Goal: Check status: Check status

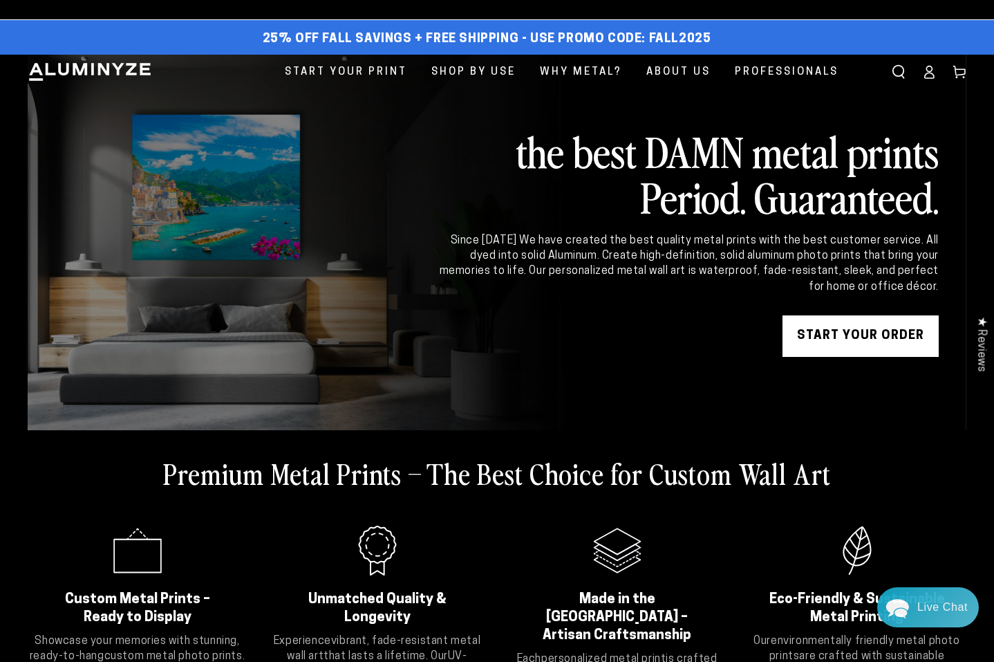
click at [928, 73] on icon at bounding box center [929, 76] width 9 height 6
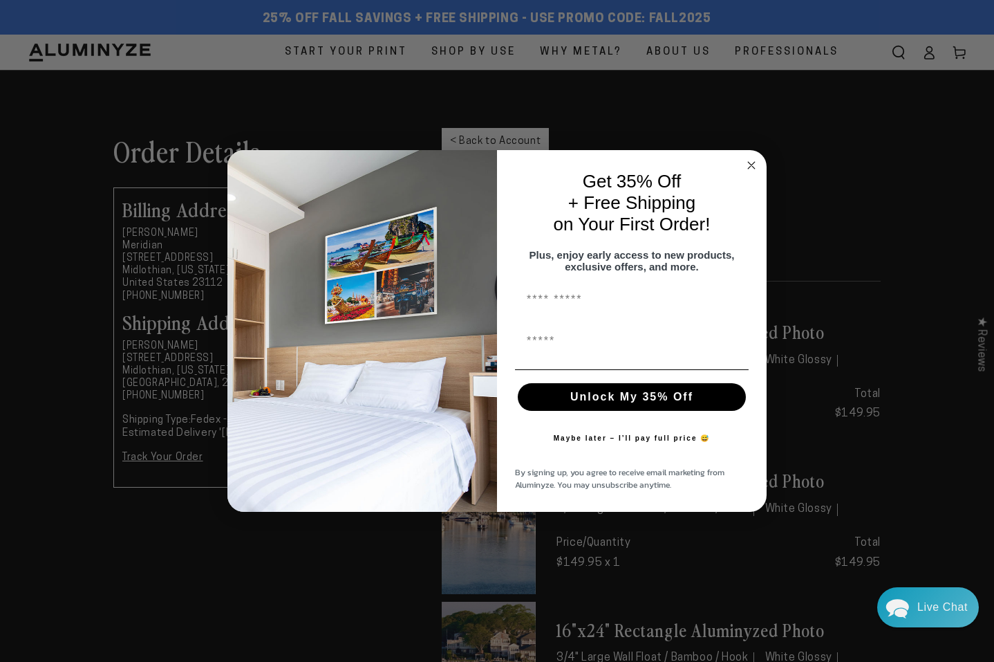
click at [755, 161] on circle "Close dialog" at bounding box center [752, 165] width 16 height 16
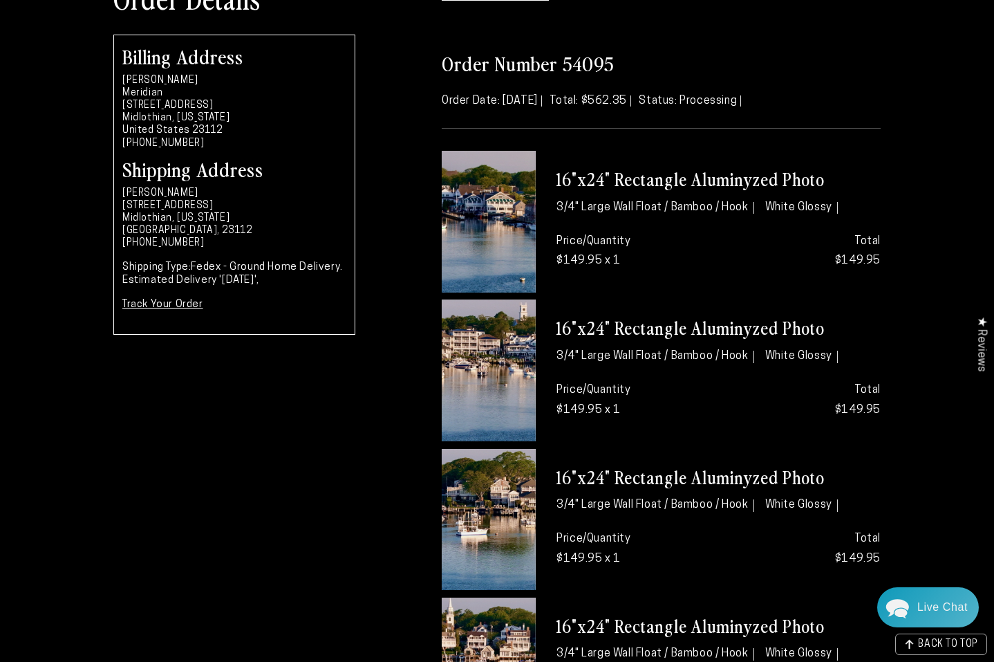
scroll to position [131, 0]
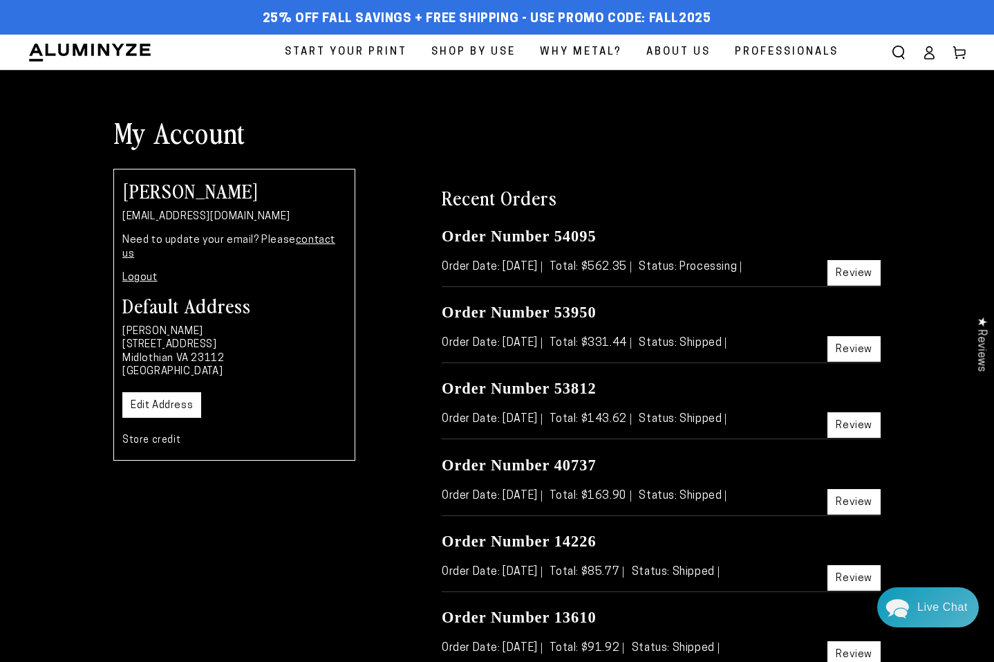
click at [855, 270] on link "Review" at bounding box center [854, 273] width 53 height 26
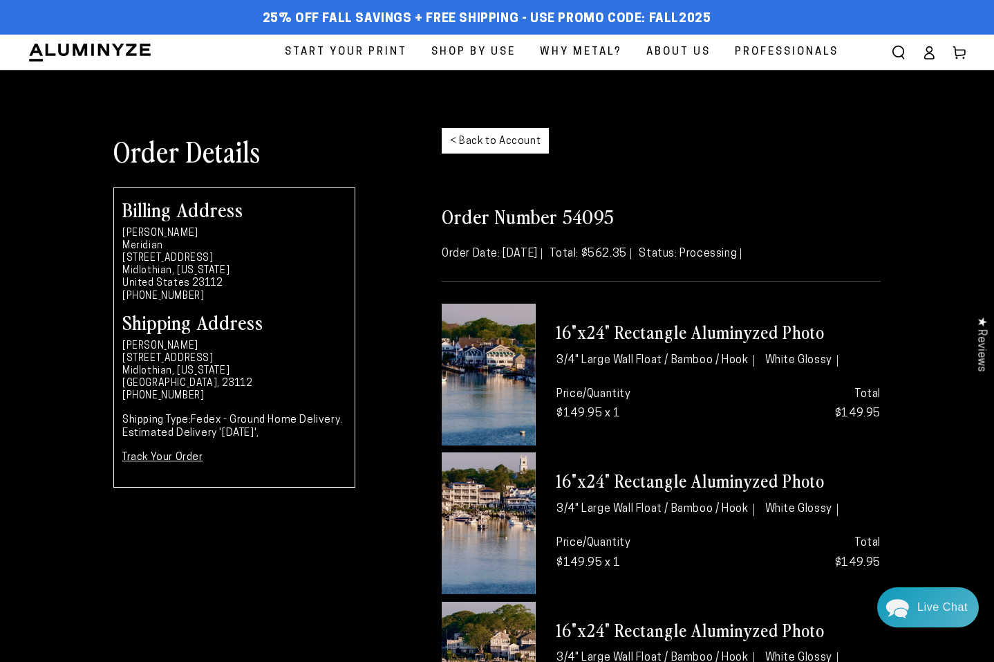
click at [162, 459] on link "Track Your Order" at bounding box center [162, 457] width 81 height 10
